Goal: Task Accomplishment & Management: Use online tool/utility

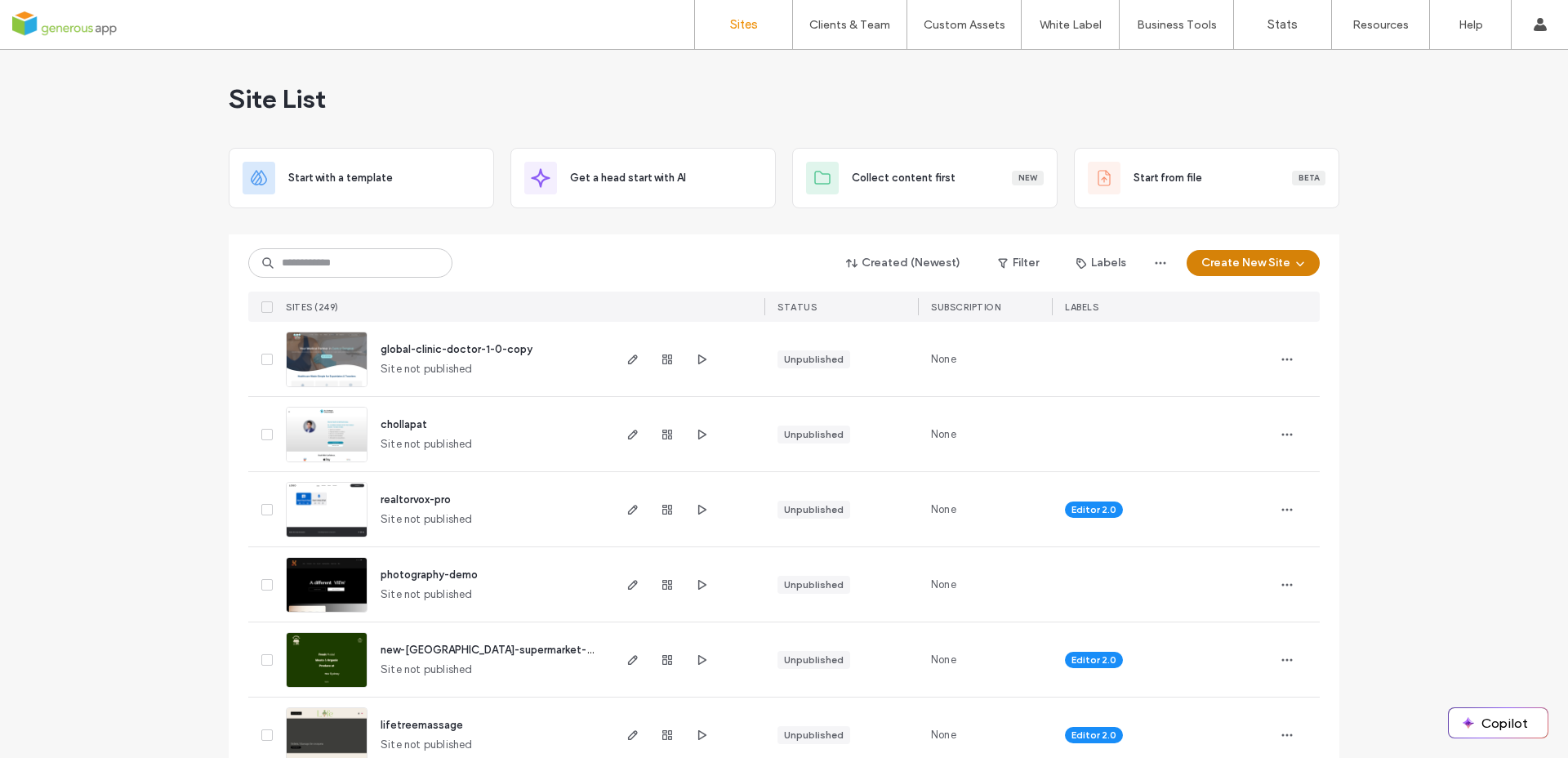
click at [1274, 253] on button "Create New Site" at bounding box center [1253, 263] width 134 height 26
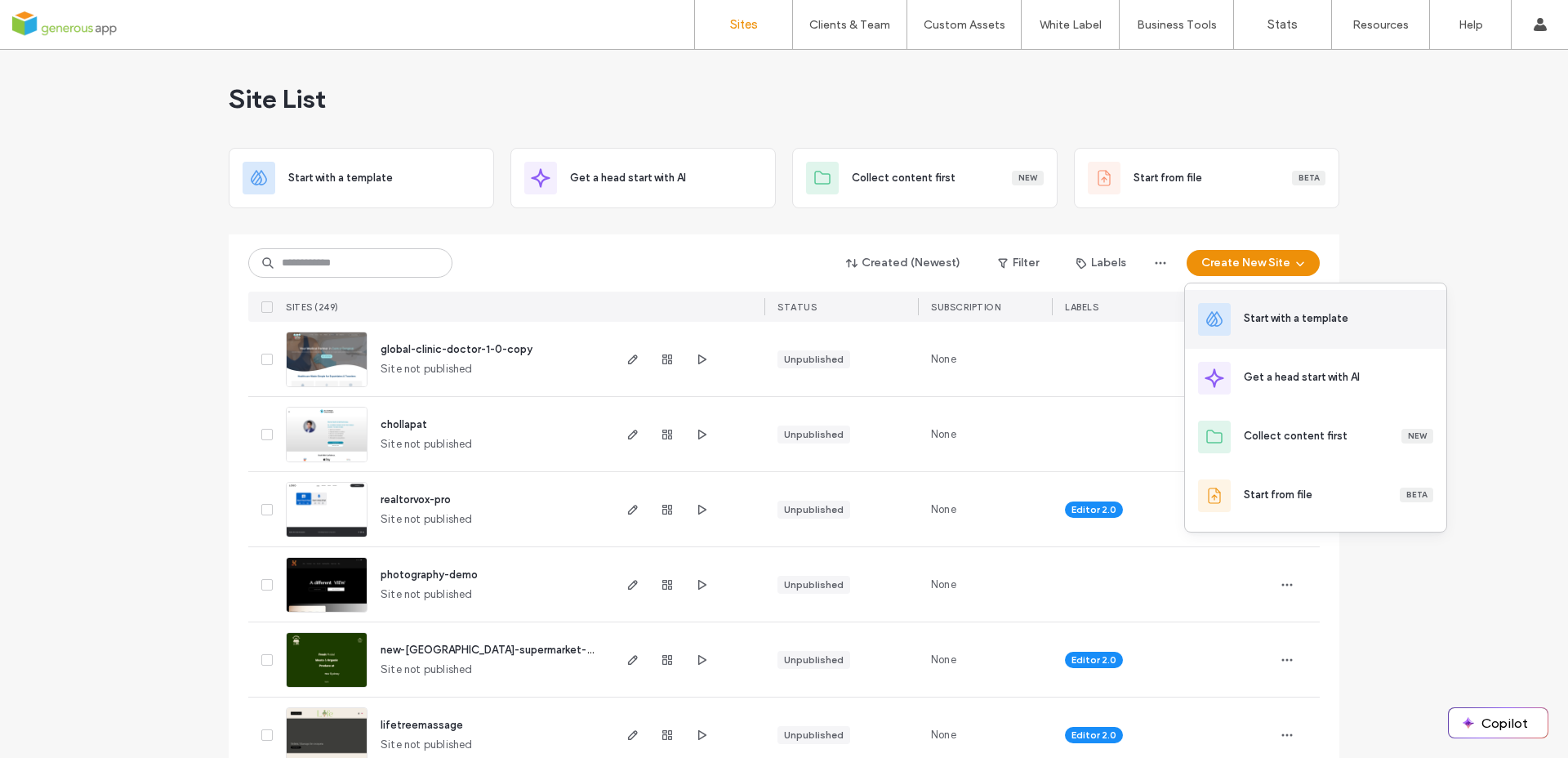
click at [1278, 320] on div "Start with a template" at bounding box center [1296, 319] width 104 height 17
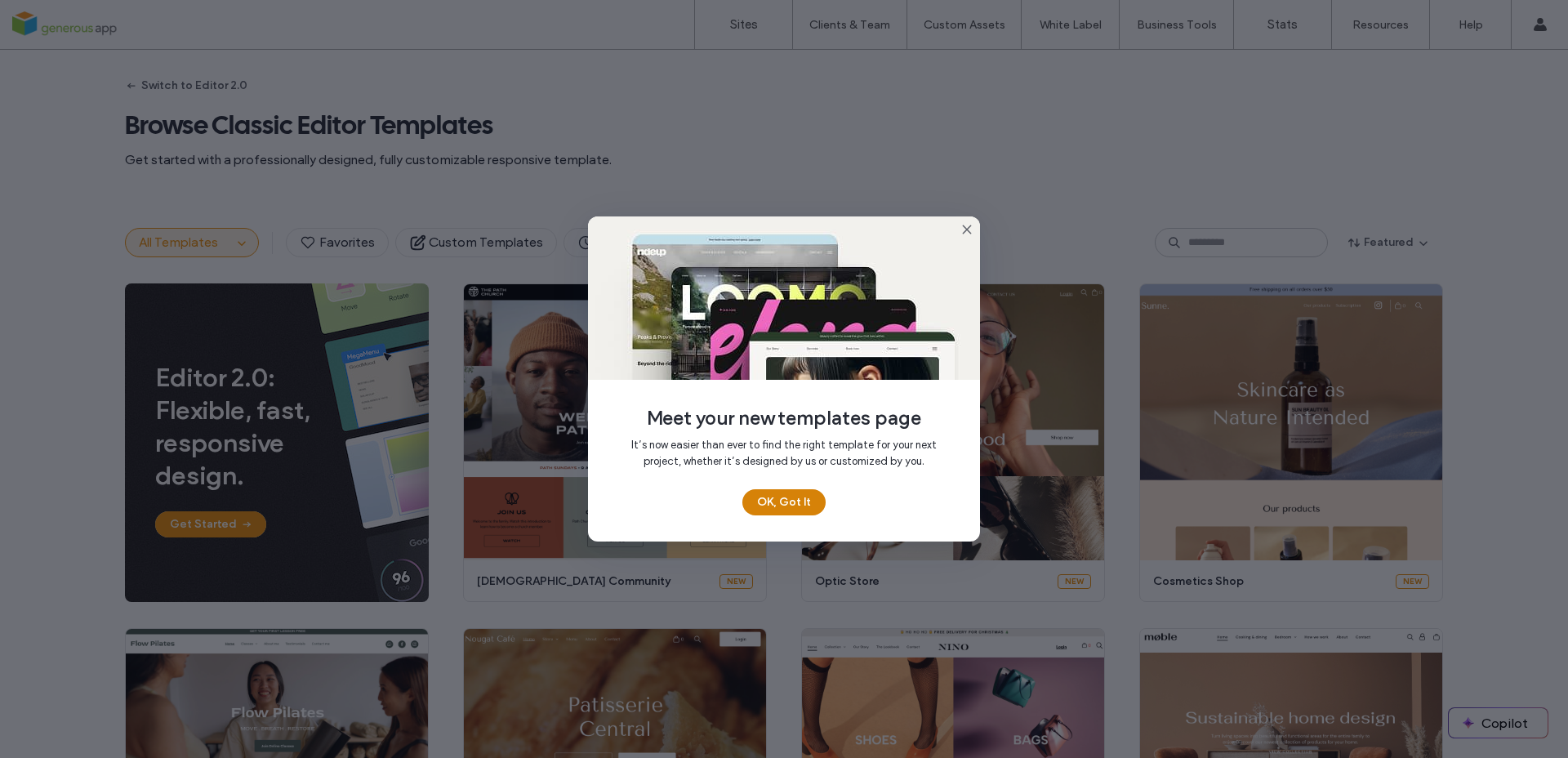
click at [774, 502] on button "OK, Got It" at bounding box center [784, 502] width 83 height 26
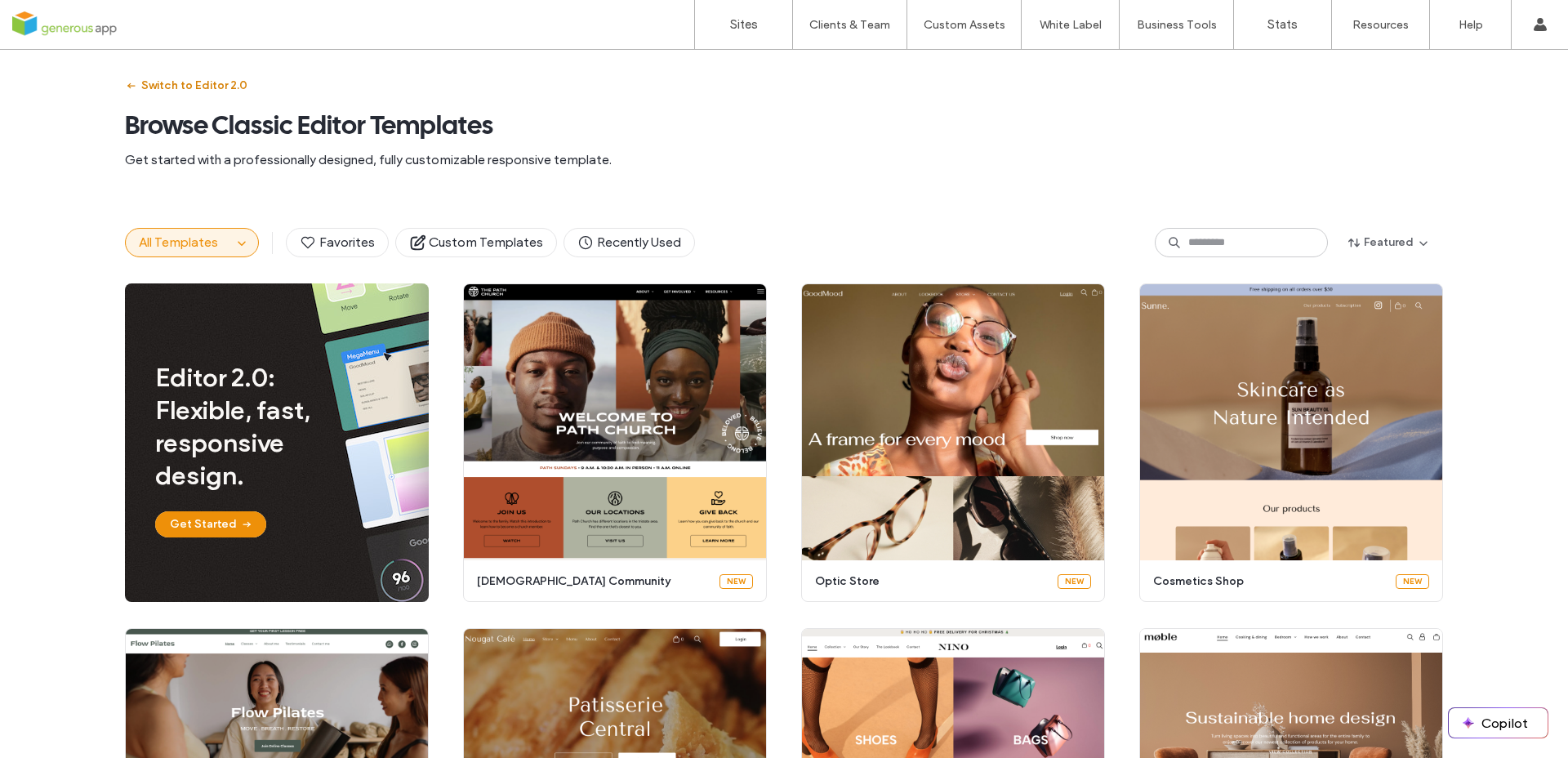
click at [165, 78] on button "Switch to Editor 2.0" at bounding box center [186, 85] width 123 height 26
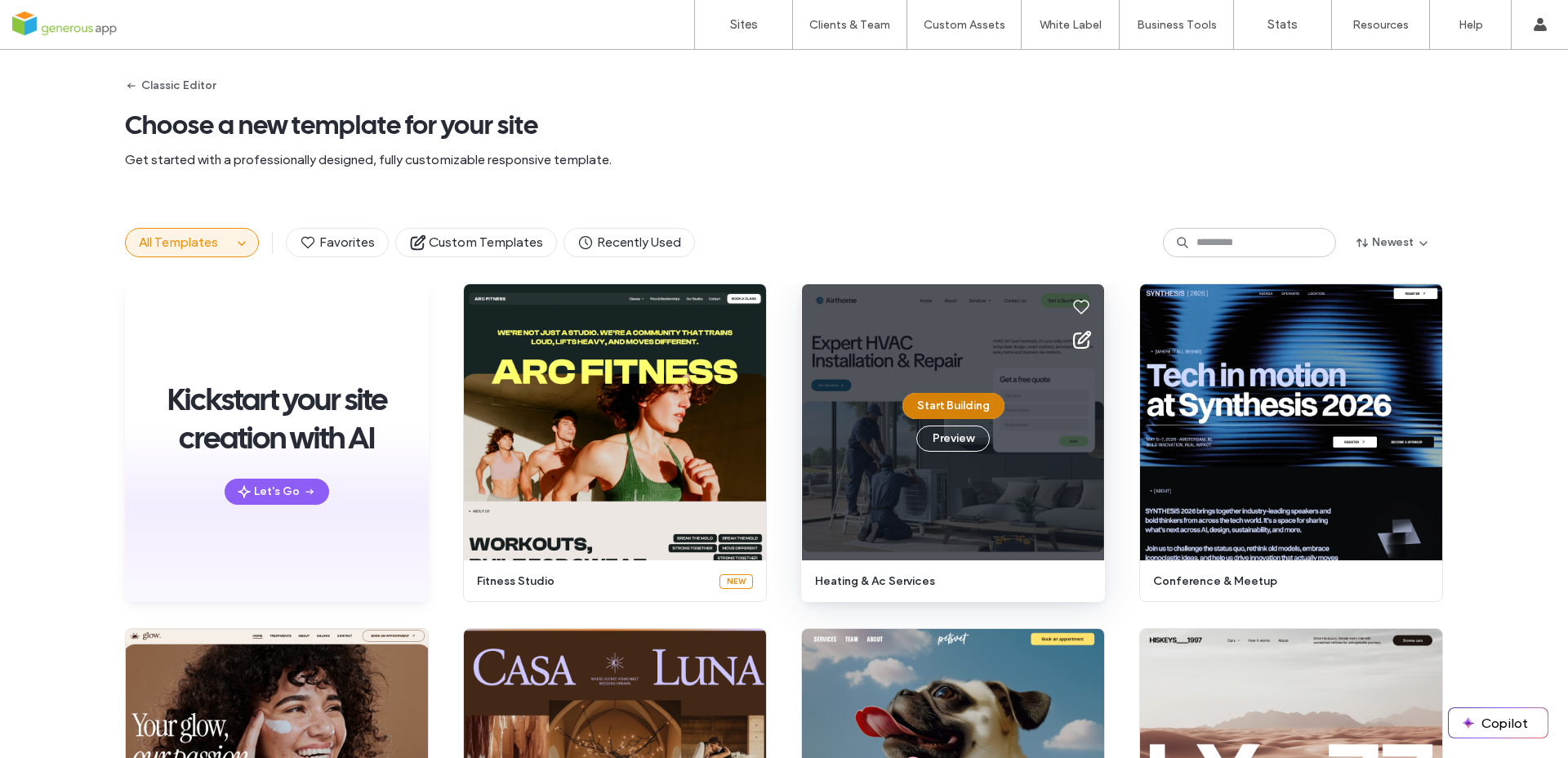
click at [954, 400] on button "Start Building" at bounding box center [954, 406] width 102 height 26
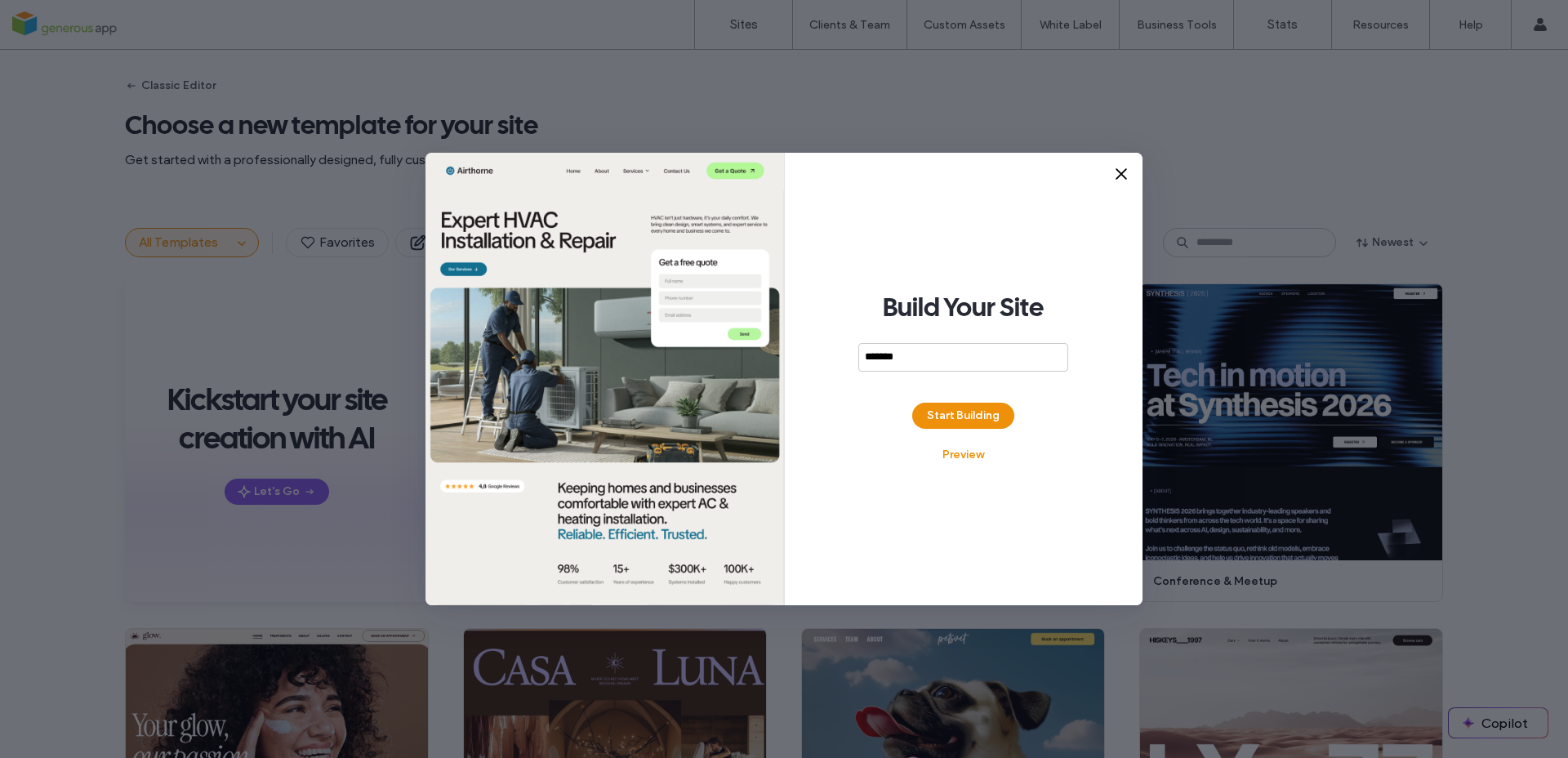
type input "*******"
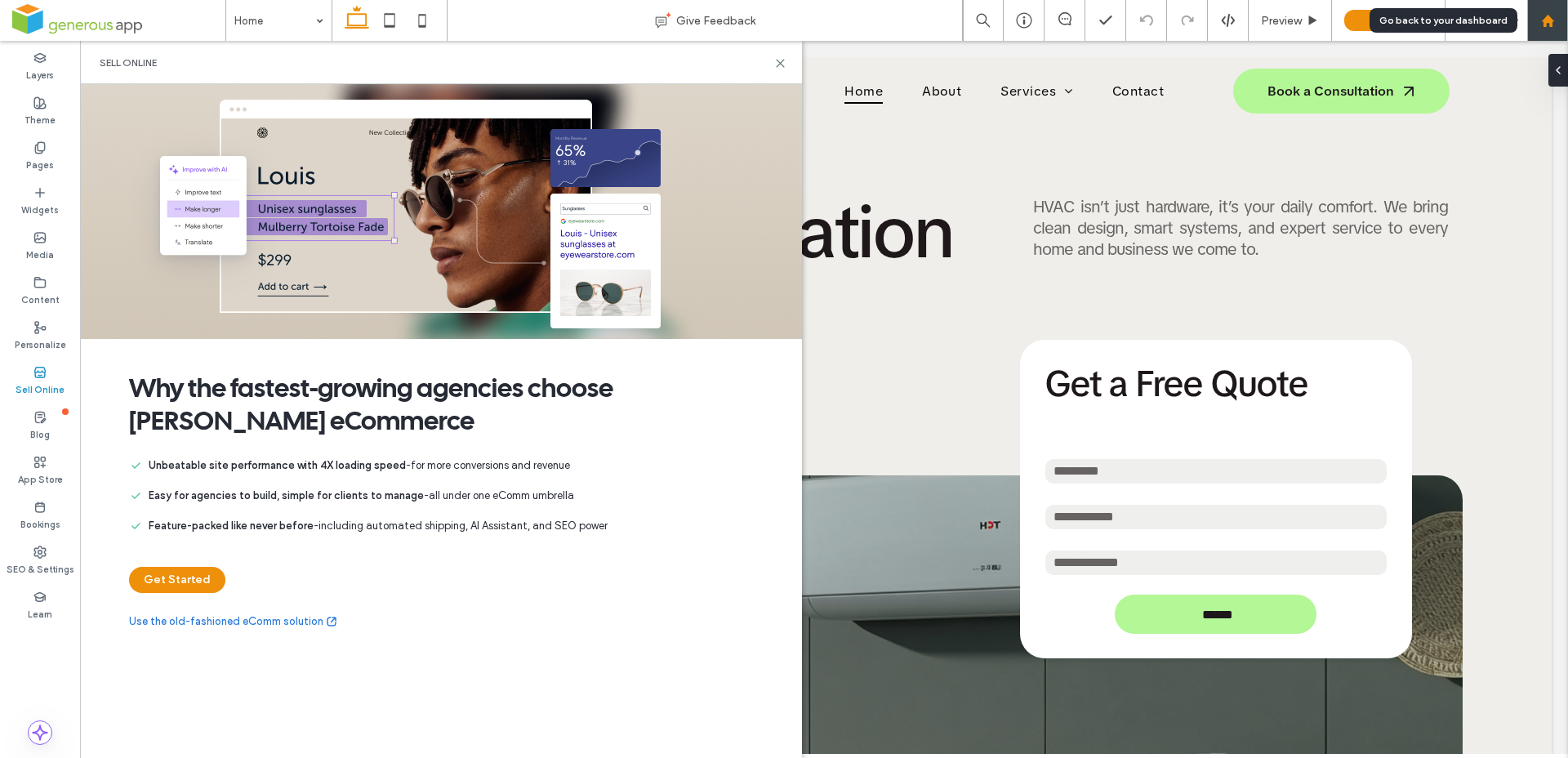
click at [1543, 23] on icon at bounding box center [1548, 21] width 14 height 14
